Goal: Task Accomplishment & Management: Use online tool/utility

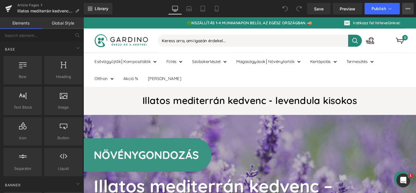
click at [409, 7] on icon at bounding box center [408, 8] width 5 height 5
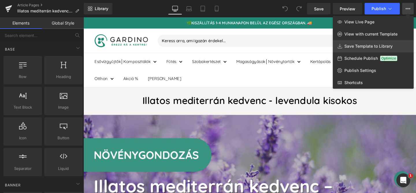
click at [372, 45] on span "Save Template to Library" at bounding box center [368, 46] width 48 height 5
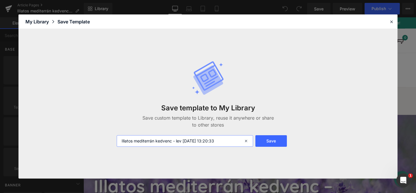
drag, startPoint x: 226, startPoint y: 141, endPoint x: 165, endPoint y: 134, distance: 61.1
click at [165, 134] on div "Save template to My Library Save custom template to Library, reuse it anywhere …" at bounding box center [207, 103] width 189 height 109
type input "blog template"
click at [269, 142] on button "Save" at bounding box center [270, 141] width 31 height 12
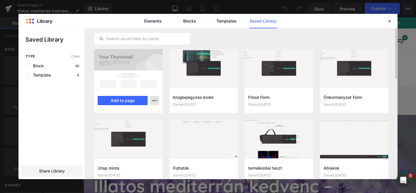
click at [153, 102] on icon "button" at bounding box center [154, 100] width 5 height 5
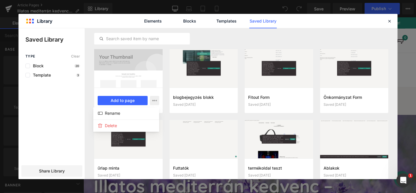
click at [133, 70] on div at bounding box center [207, 103] width 379 height 151
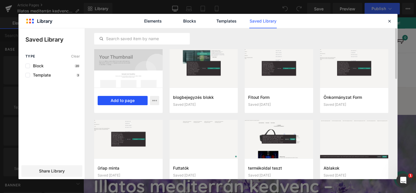
click at [128, 99] on button "Add to page" at bounding box center [123, 100] width 50 height 9
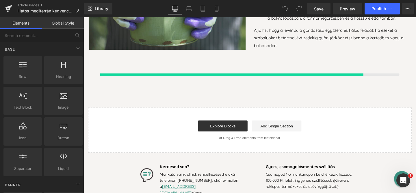
scroll to position [1559, 0]
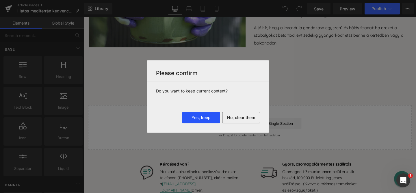
click at [205, 115] on button "Yes, keep" at bounding box center [201, 118] width 38 height 12
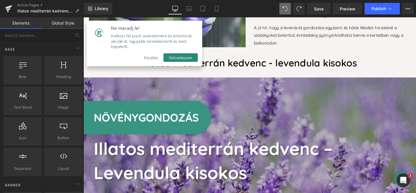
click at [155, 56] on button "Később" at bounding box center [155, 59] width 26 height 9
